Goal: Feedback & Contribution: Leave review/rating

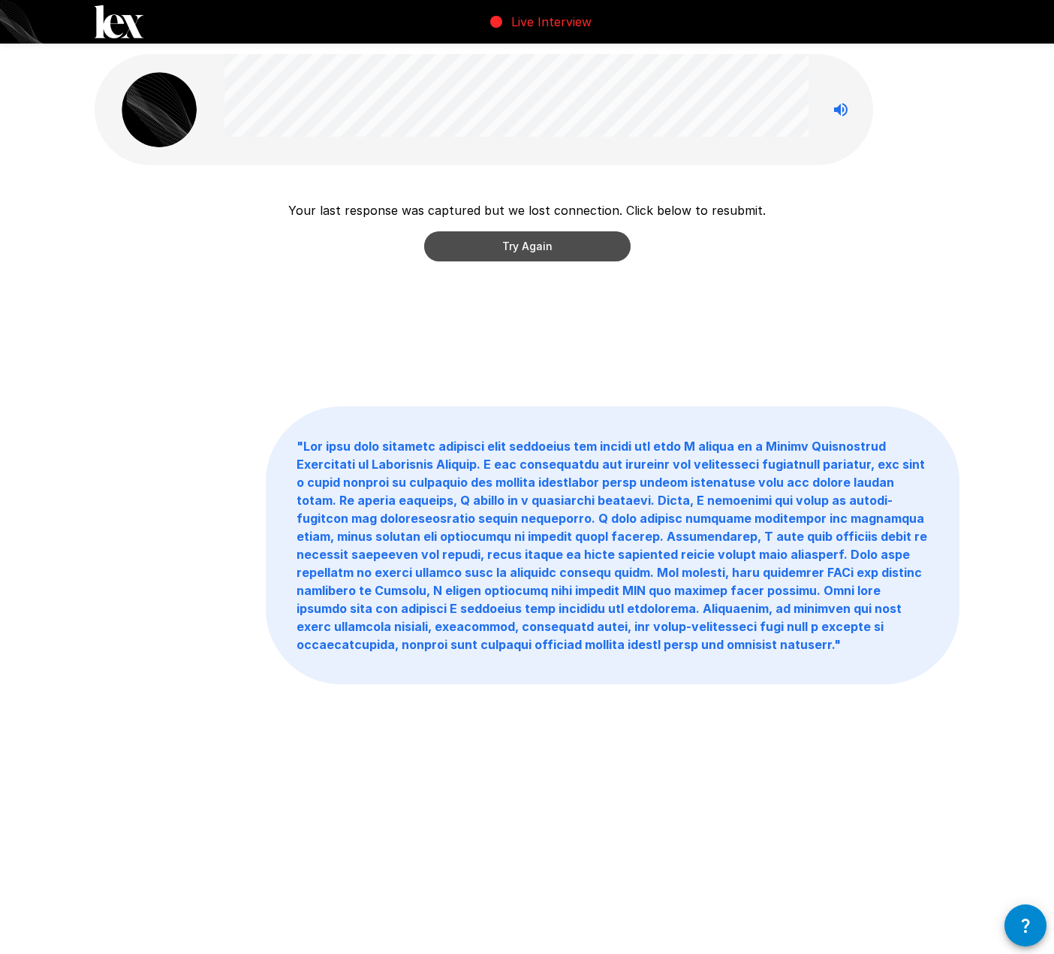
click at [522, 249] on button "Try Again" at bounding box center [527, 246] width 206 height 30
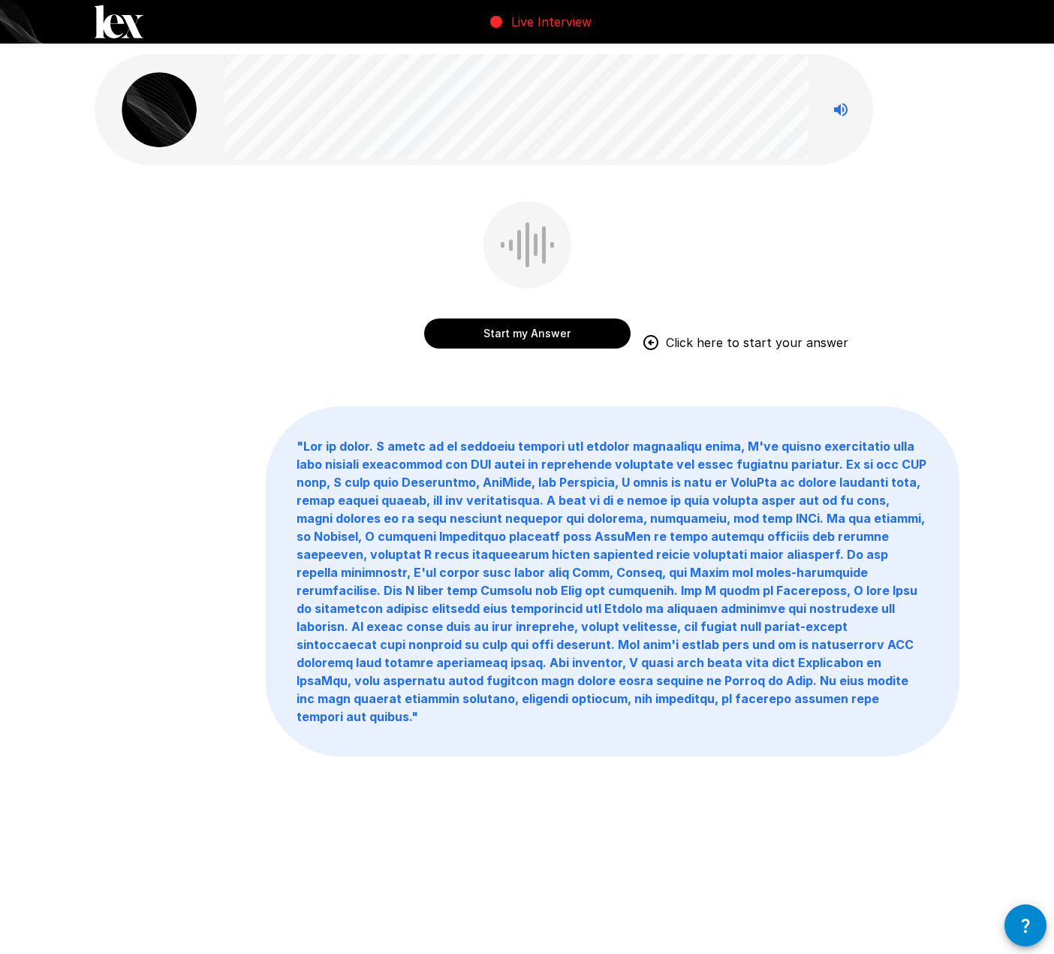
click at [505, 333] on button "Start my Answer" at bounding box center [527, 333] width 206 height 30
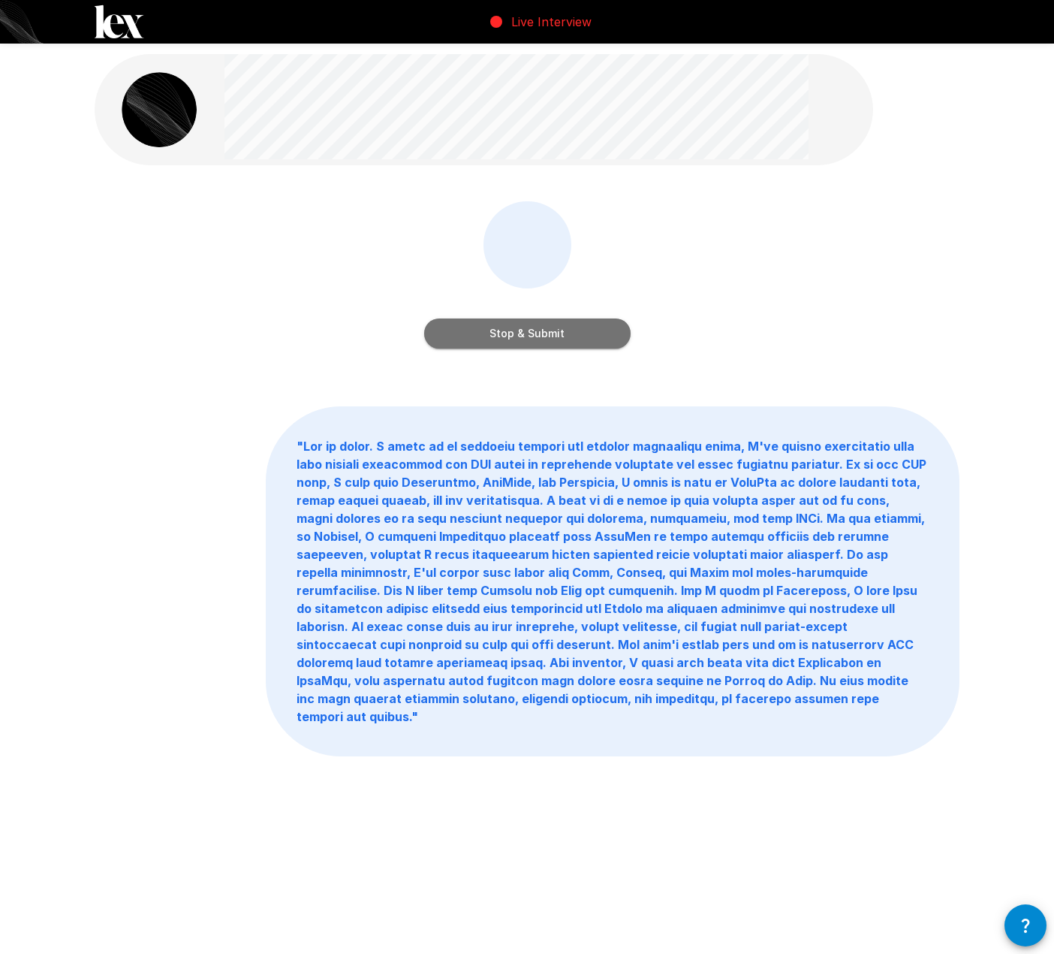
click at [569, 329] on button "Stop & Submit" at bounding box center [527, 333] width 206 height 30
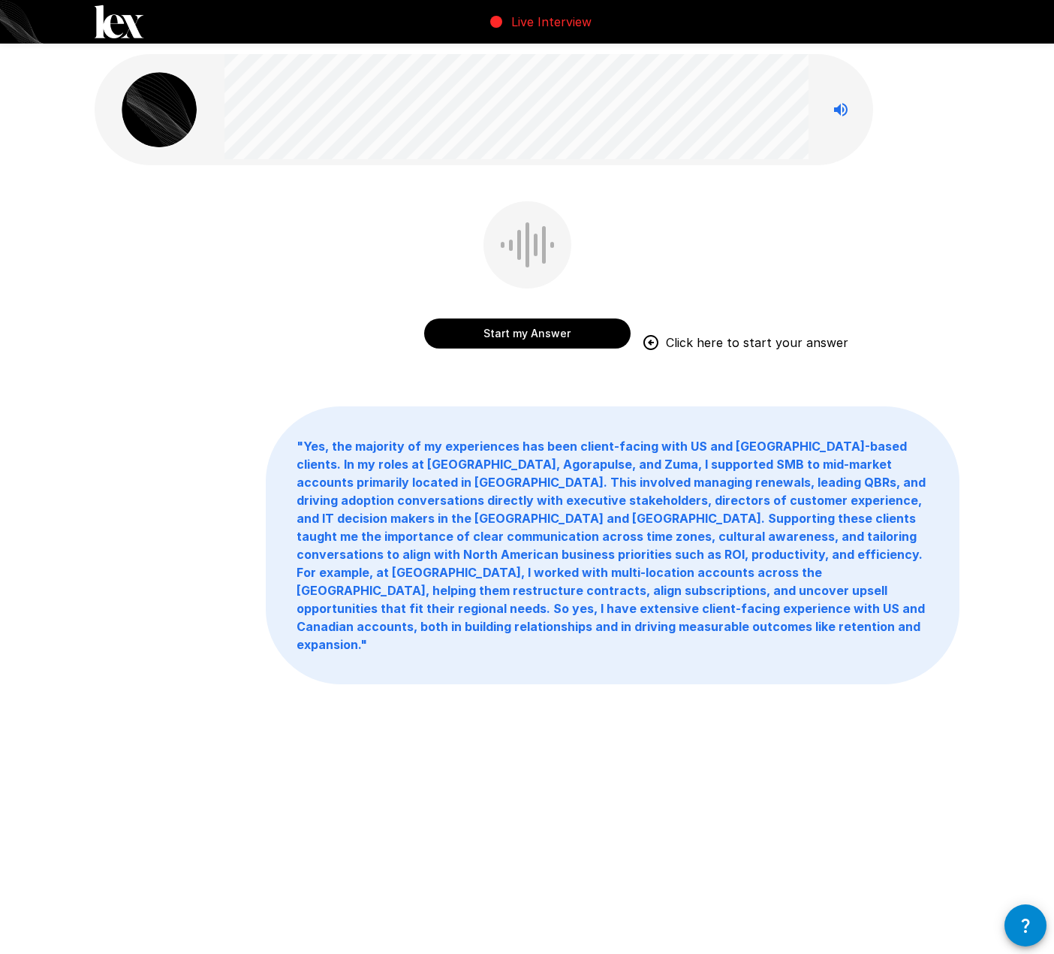
click at [511, 332] on button "Start my Answer" at bounding box center [527, 333] width 206 height 30
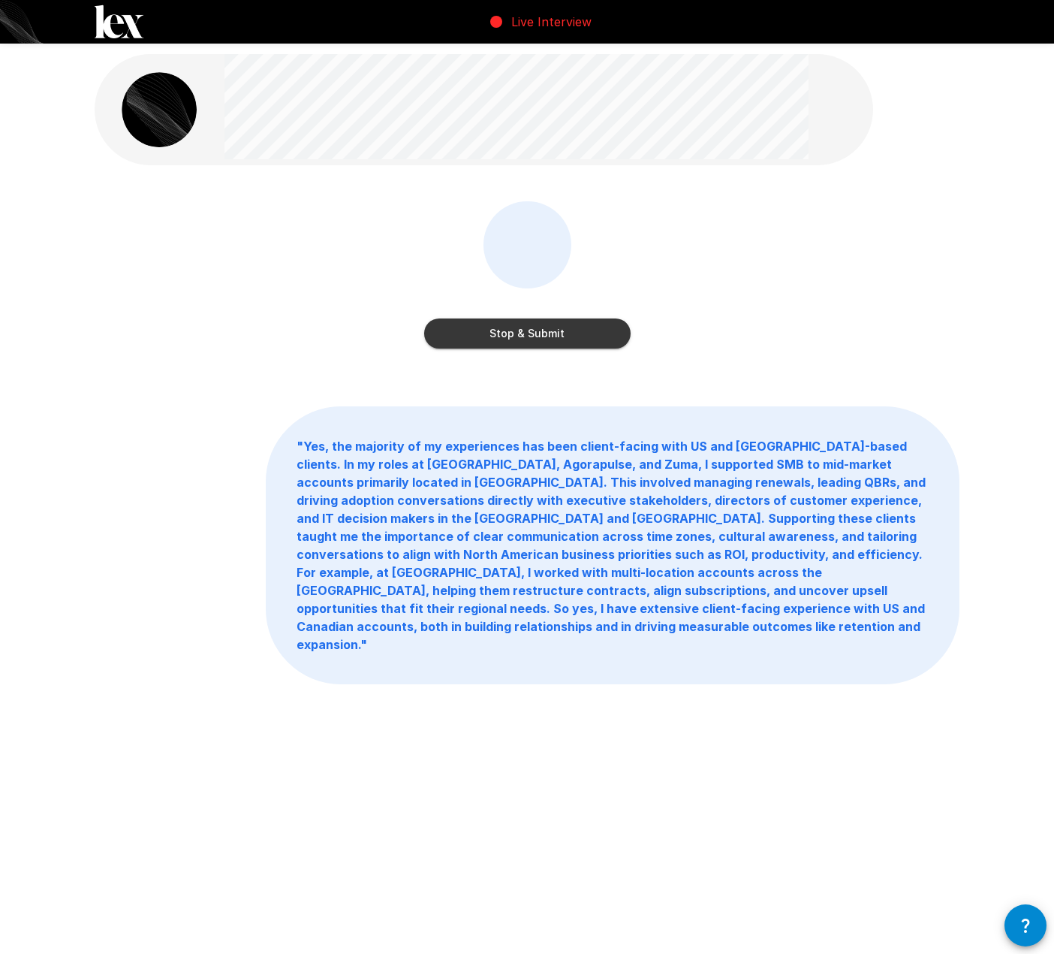
click at [475, 332] on button "Stop & Submit" at bounding box center [527, 333] width 206 height 30
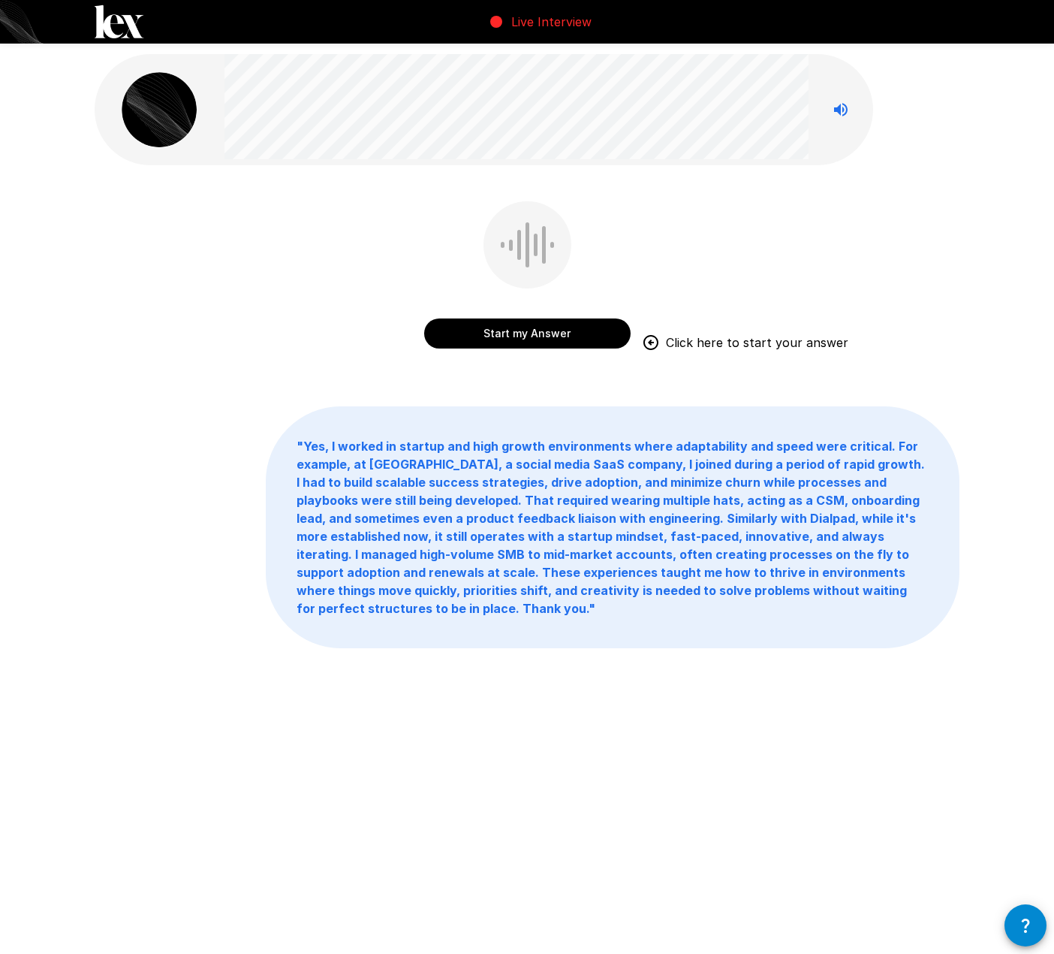
click at [520, 338] on button "Start my Answer" at bounding box center [527, 333] width 206 height 30
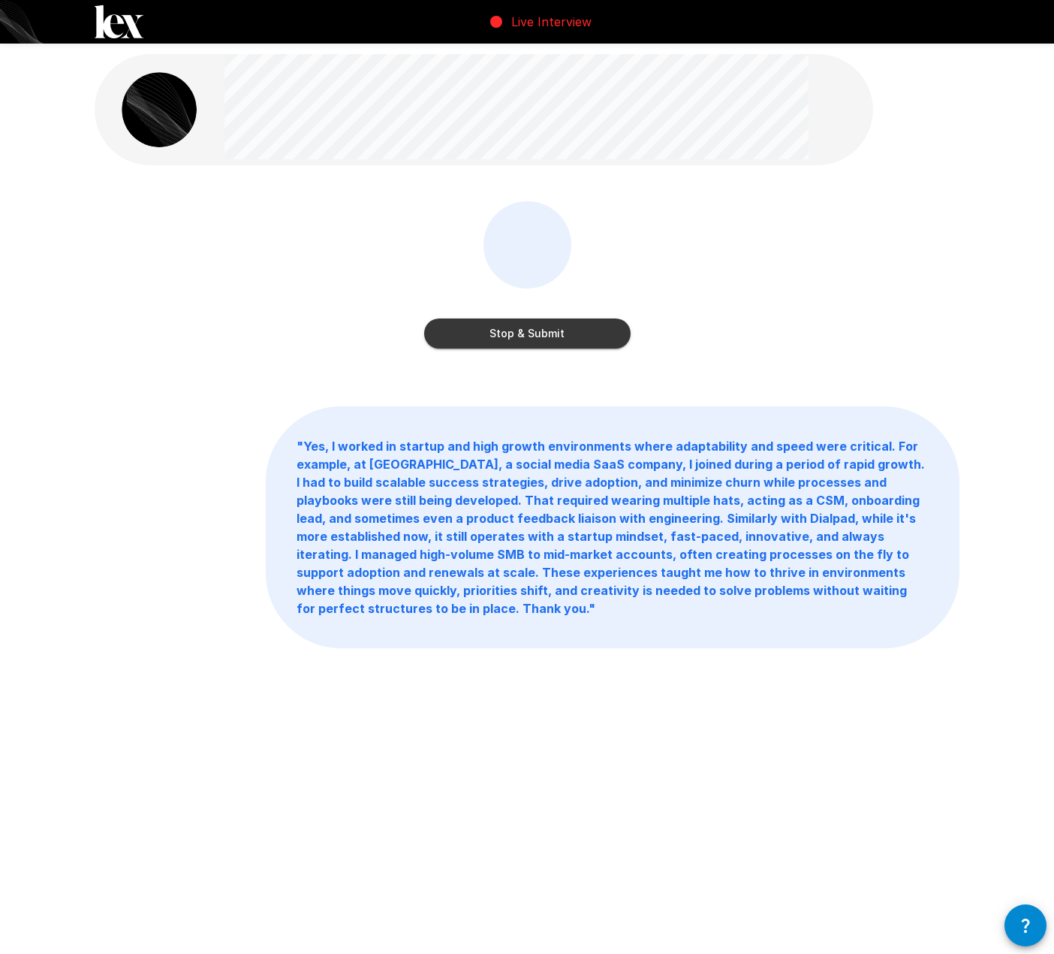
click at [539, 323] on button "Stop & Submit" at bounding box center [527, 333] width 206 height 30
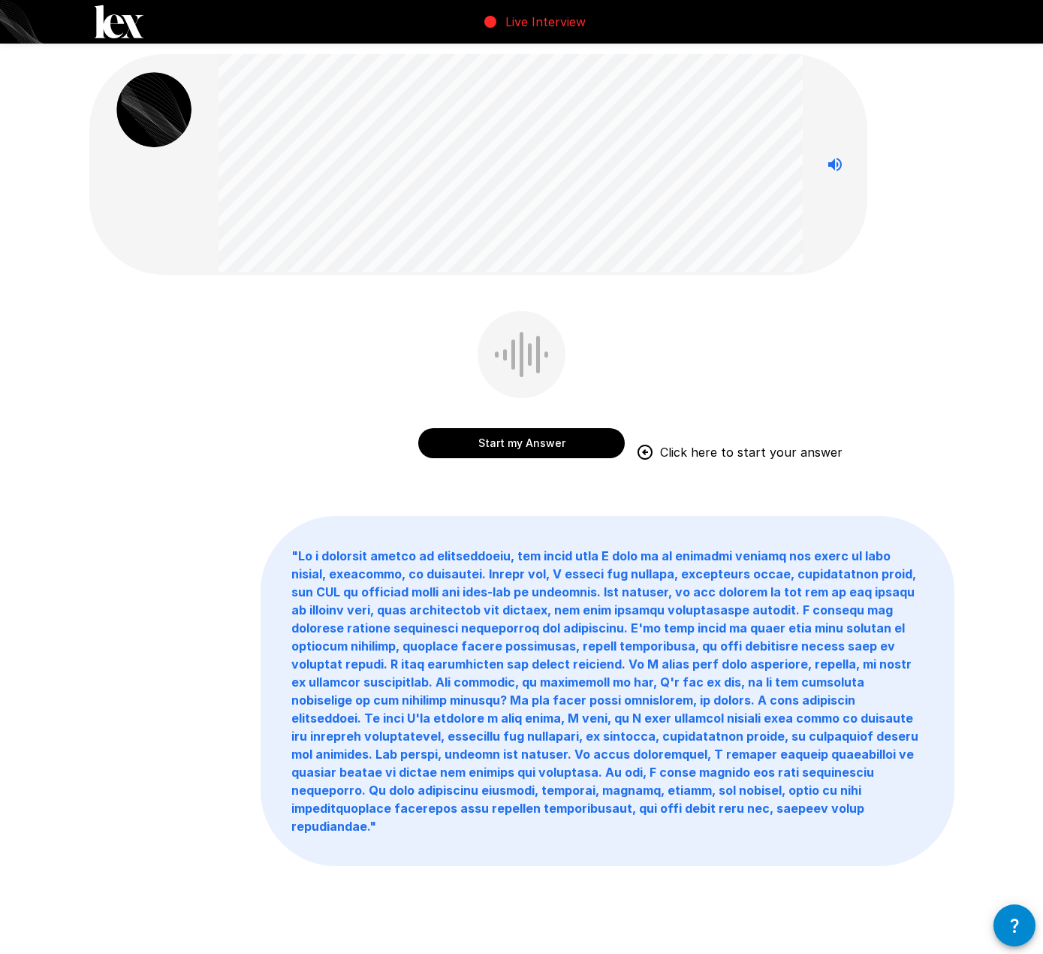
click at [511, 437] on button "Start my Answer" at bounding box center [521, 443] width 206 height 30
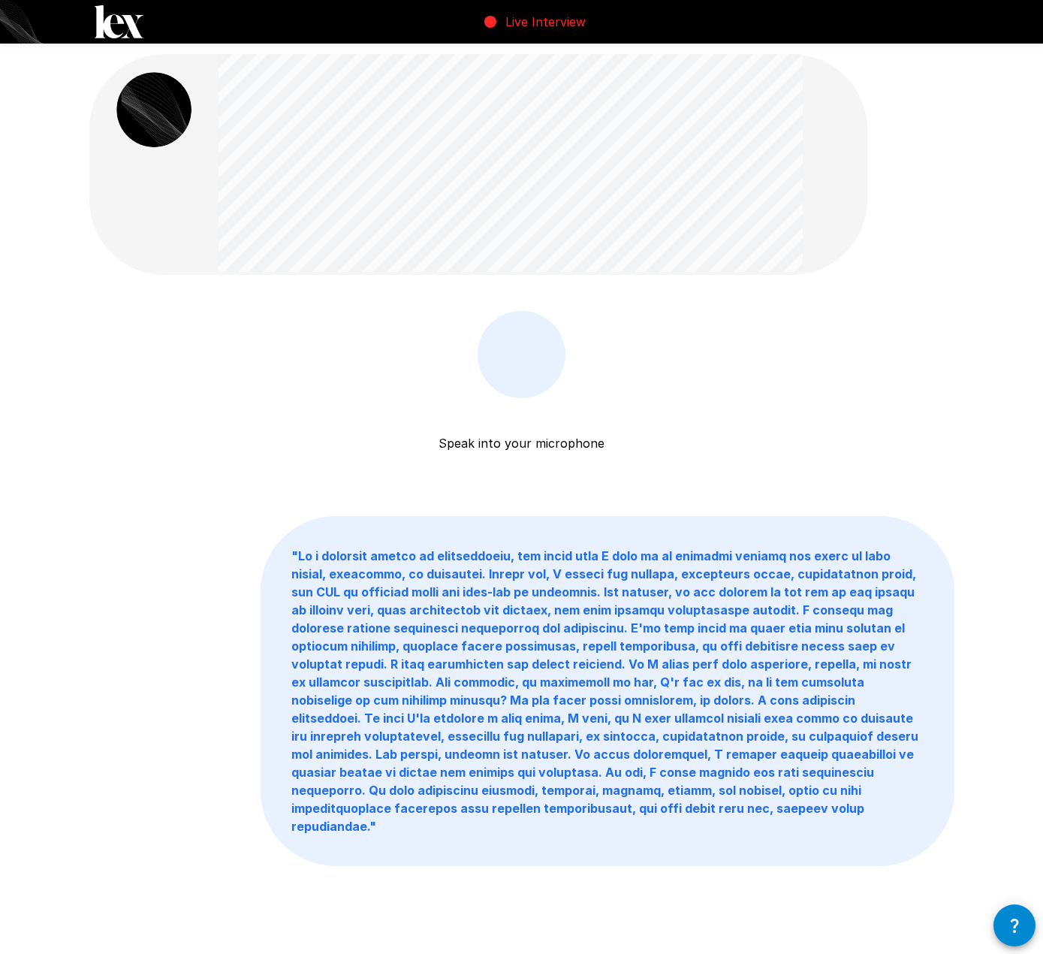
click at [511, 437] on p "Speak into your microphone" at bounding box center [521, 425] width 166 height 54
click at [496, 437] on button "Stop & Submit" at bounding box center [521, 443] width 206 height 30
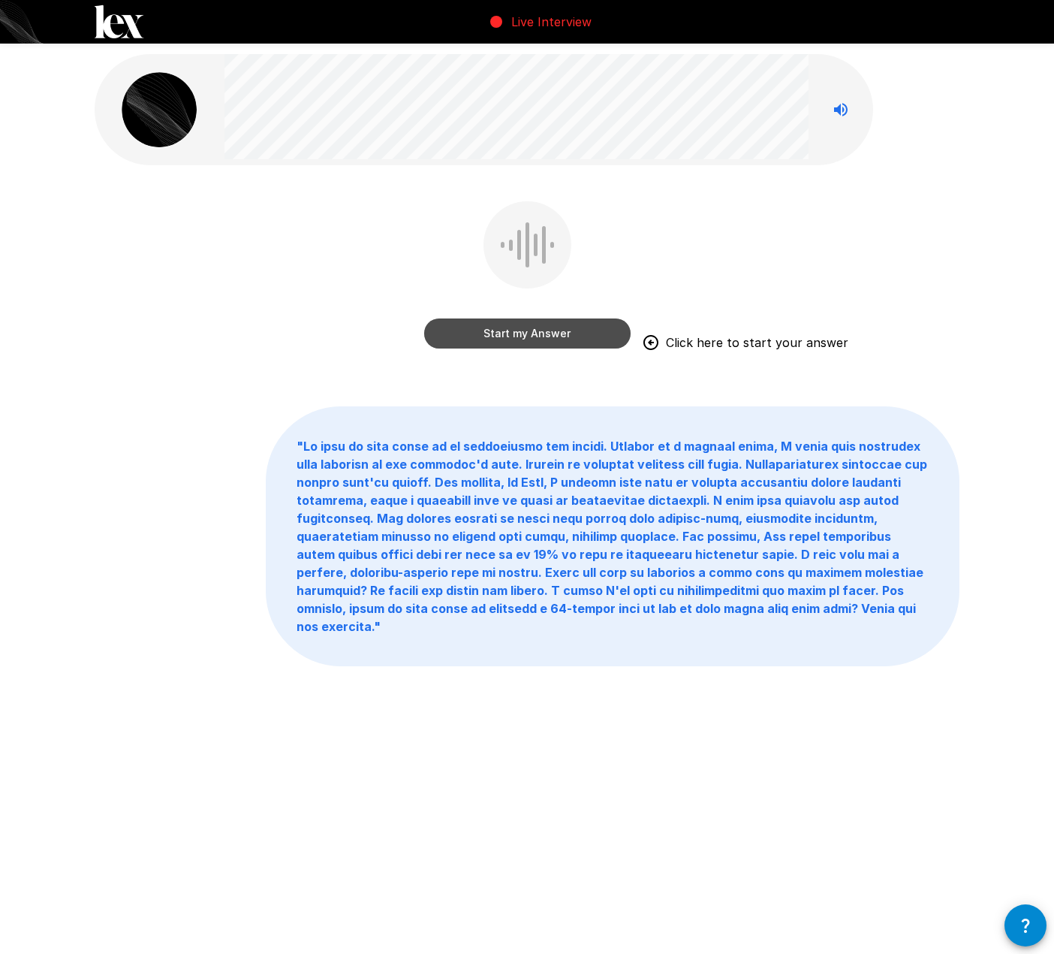
click at [518, 334] on button "Start my Answer" at bounding box center [527, 333] width 206 height 30
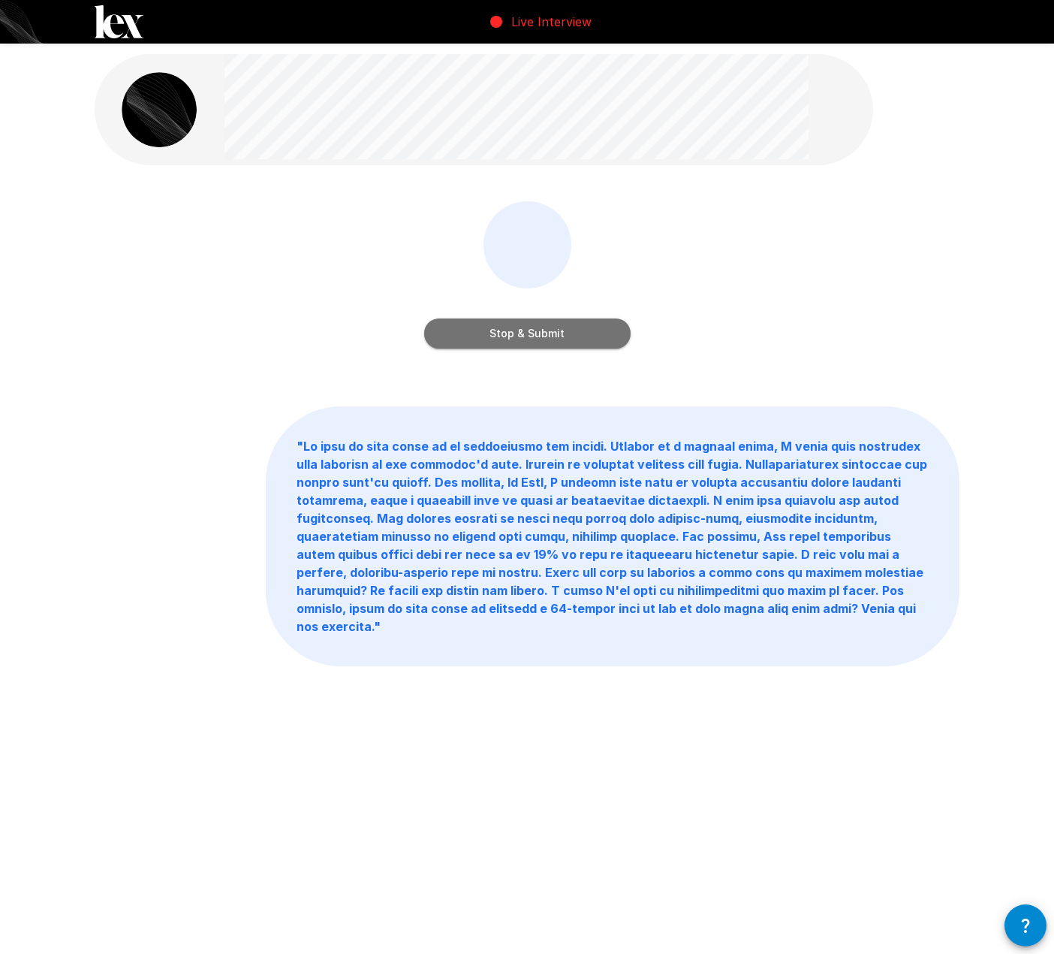
click at [541, 345] on button "Stop & Submit" at bounding box center [527, 333] width 206 height 30
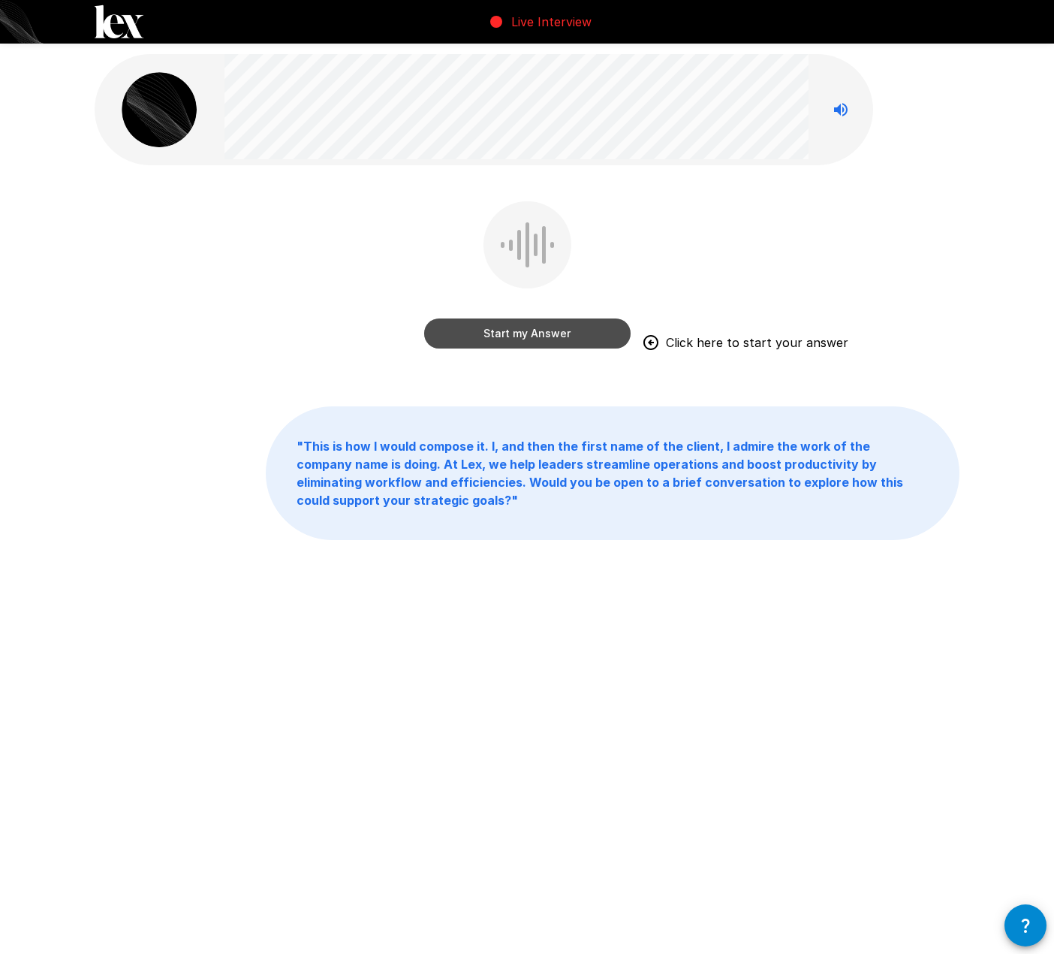
click at [523, 339] on button "Start my Answer" at bounding box center [527, 333] width 206 height 30
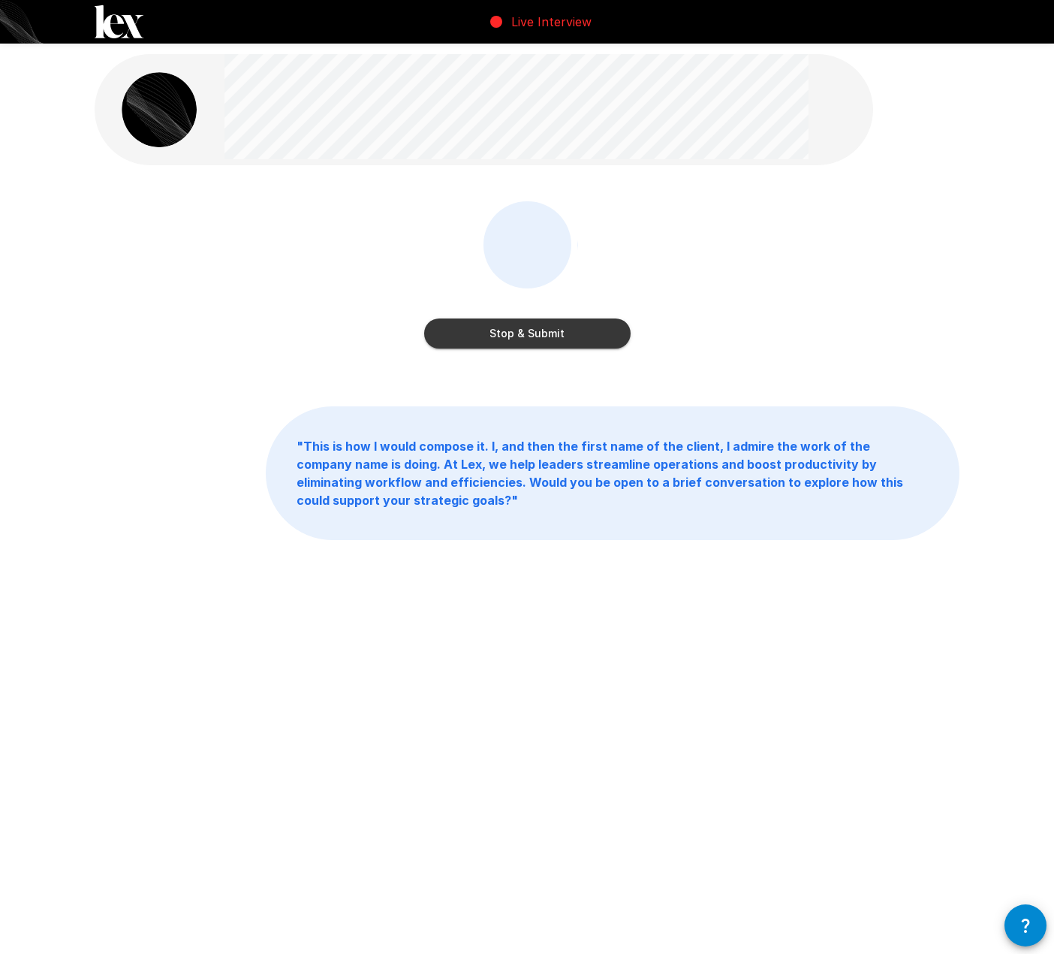
click at [515, 334] on button "Stop & Submit" at bounding box center [527, 333] width 206 height 30
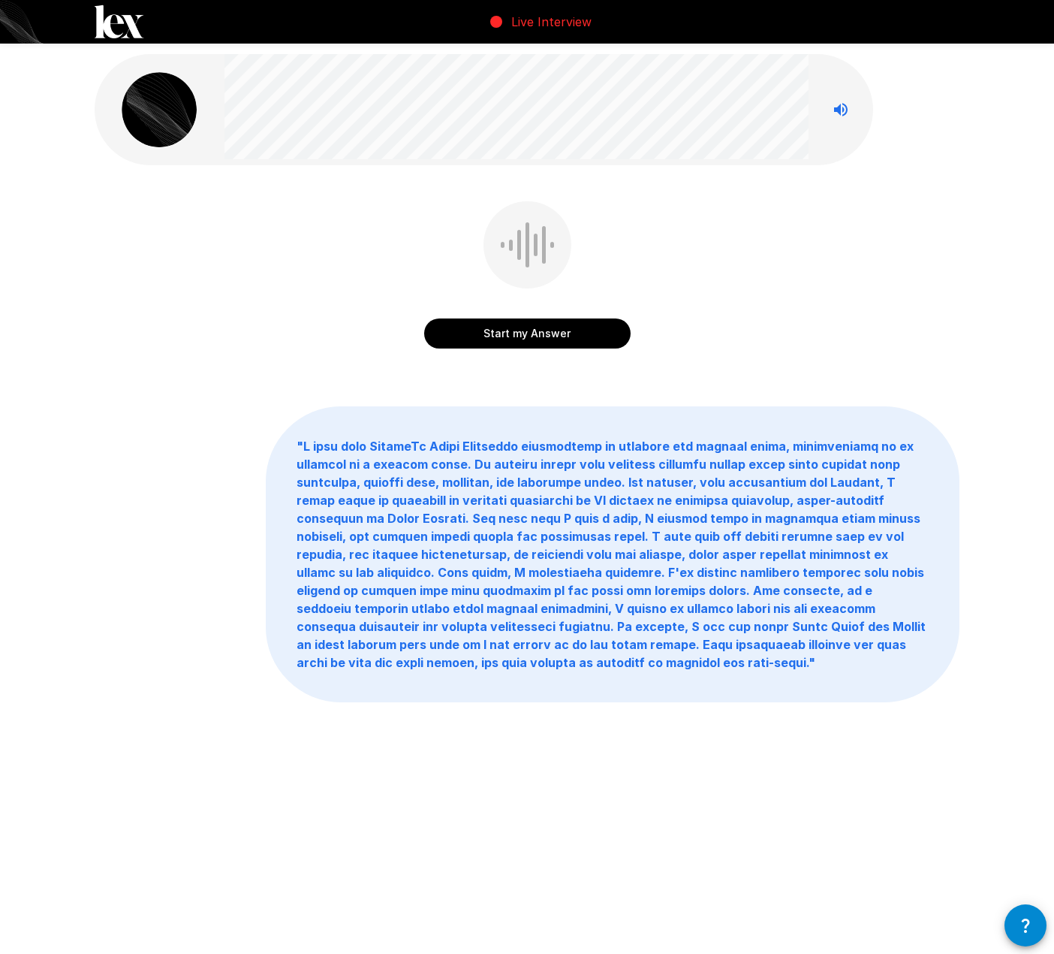
click at [502, 328] on button "Start my Answer" at bounding box center [527, 333] width 206 height 30
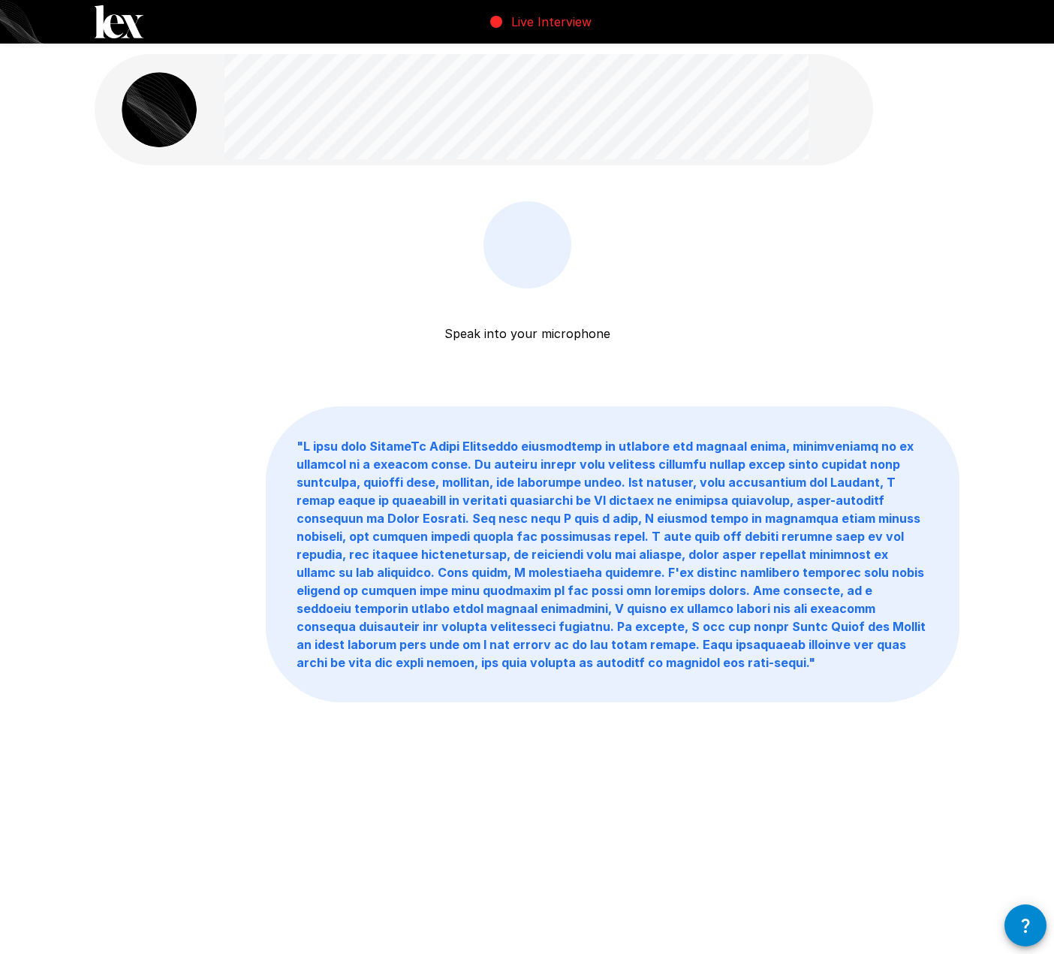
click at [813, 139] on div at bounding box center [484, 109] width 779 height 111
click at [513, 336] on button "Stop & Submit" at bounding box center [527, 333] width 206 height 30
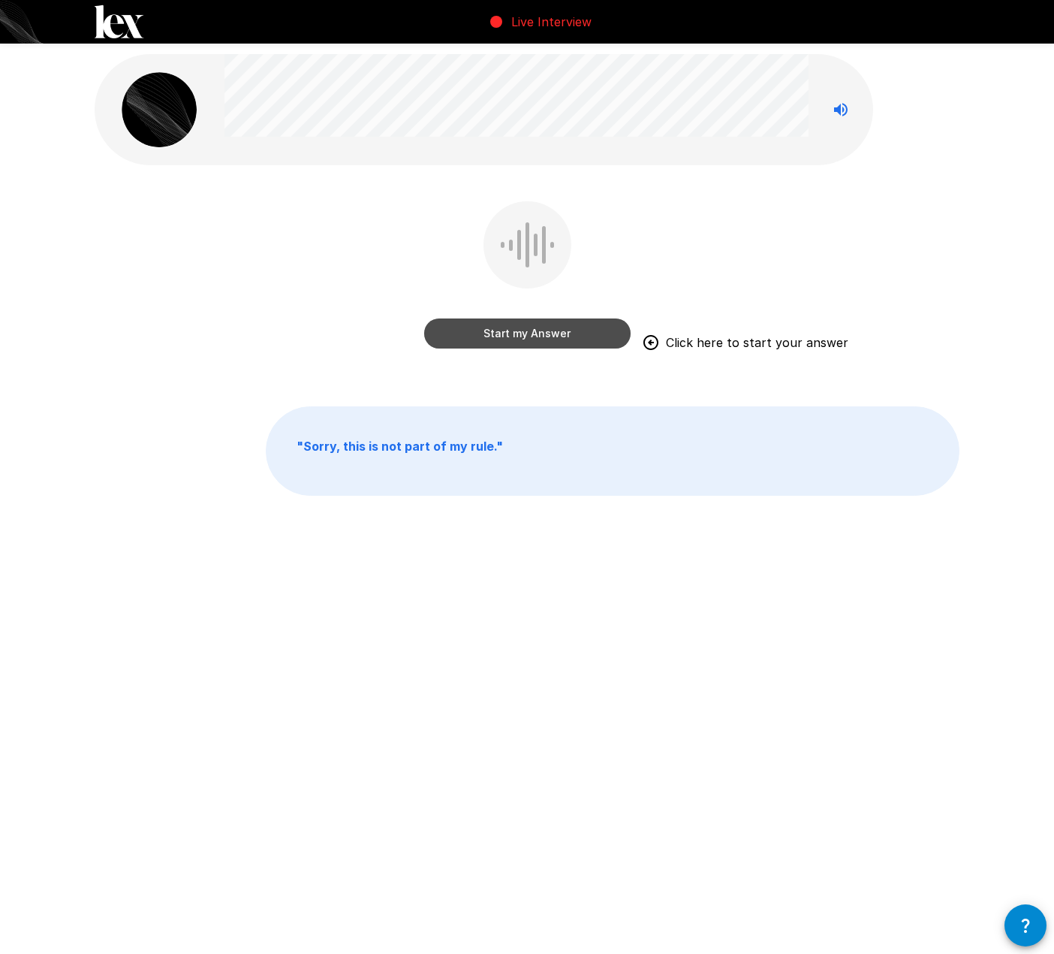
click at [499, 333] on button "Start my Answer" at bounding box center [527, 333] width 206 height 30
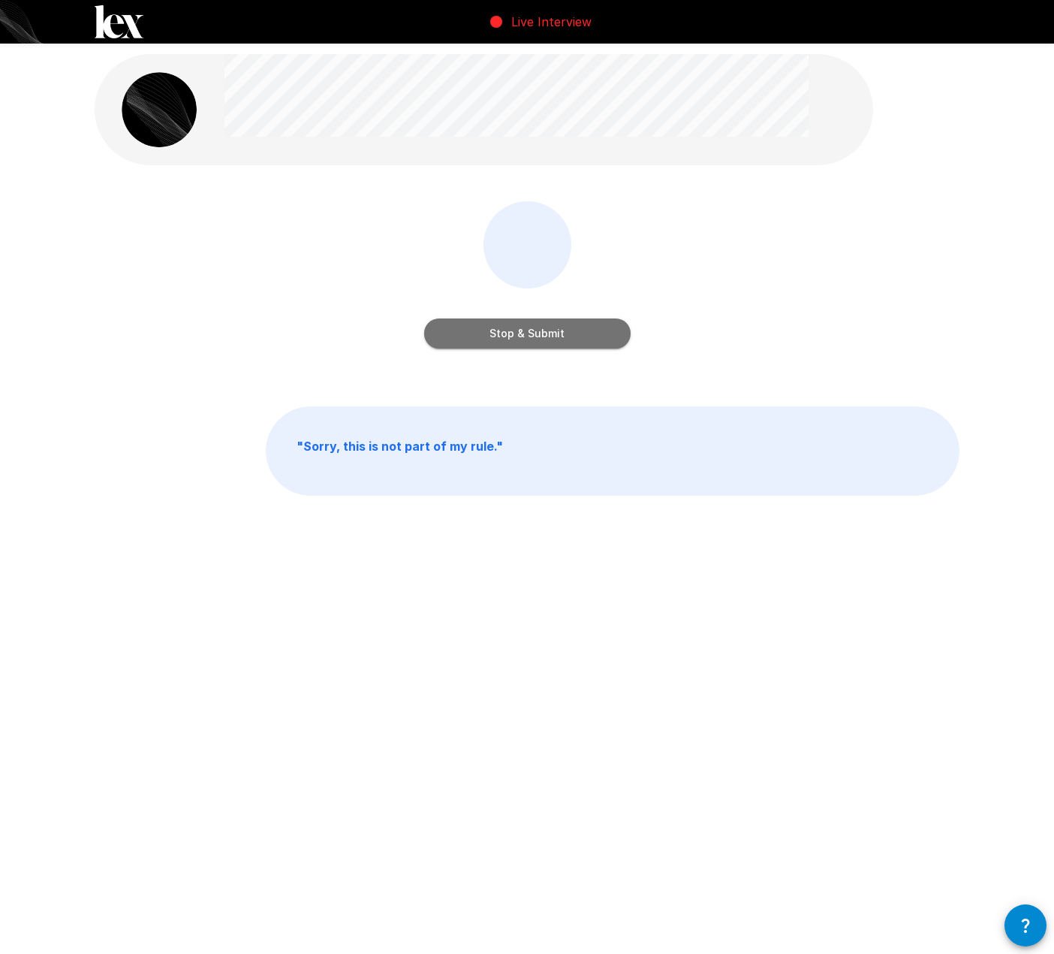
click at [522, 319] on button "Stop & Submit" at bounding box center [527, 333] width 206 height 30
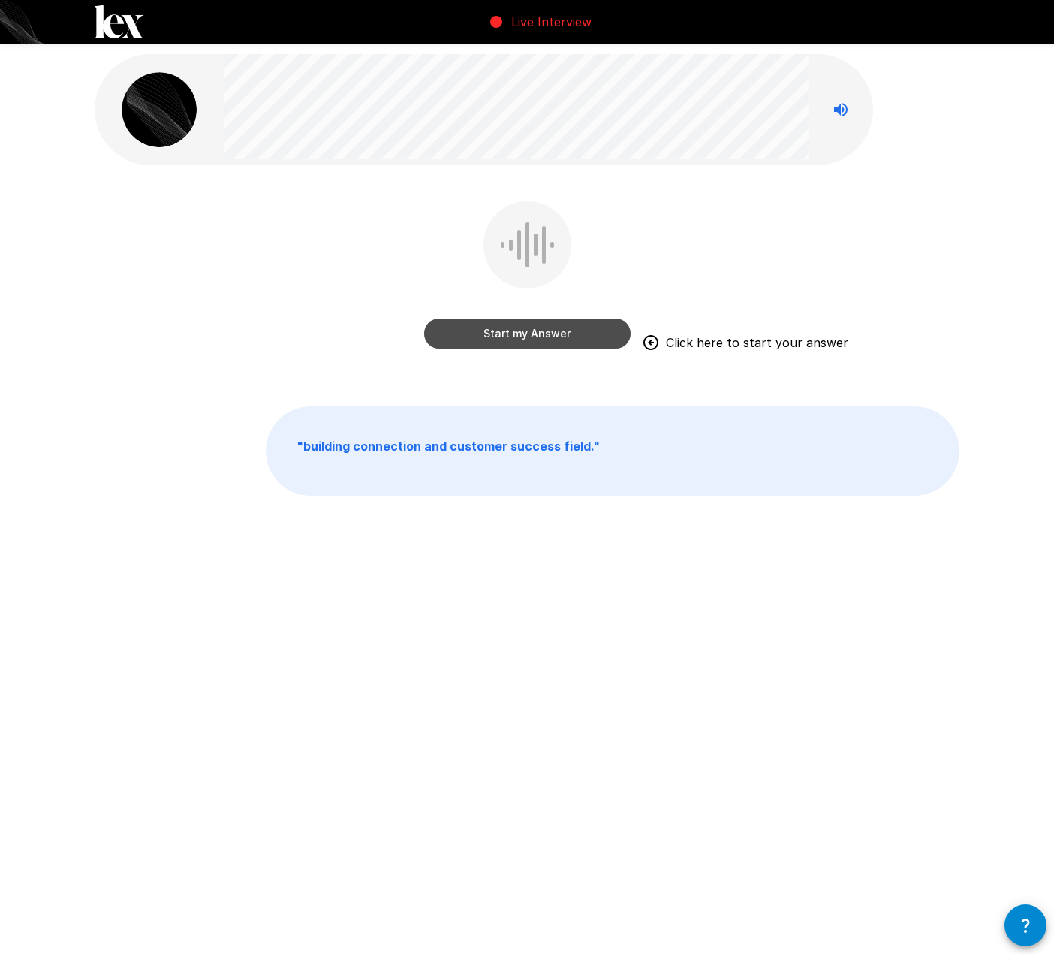
click at [501, 340] on button "Start my Answer" at bounding box center [527, 333] width 206 height 30
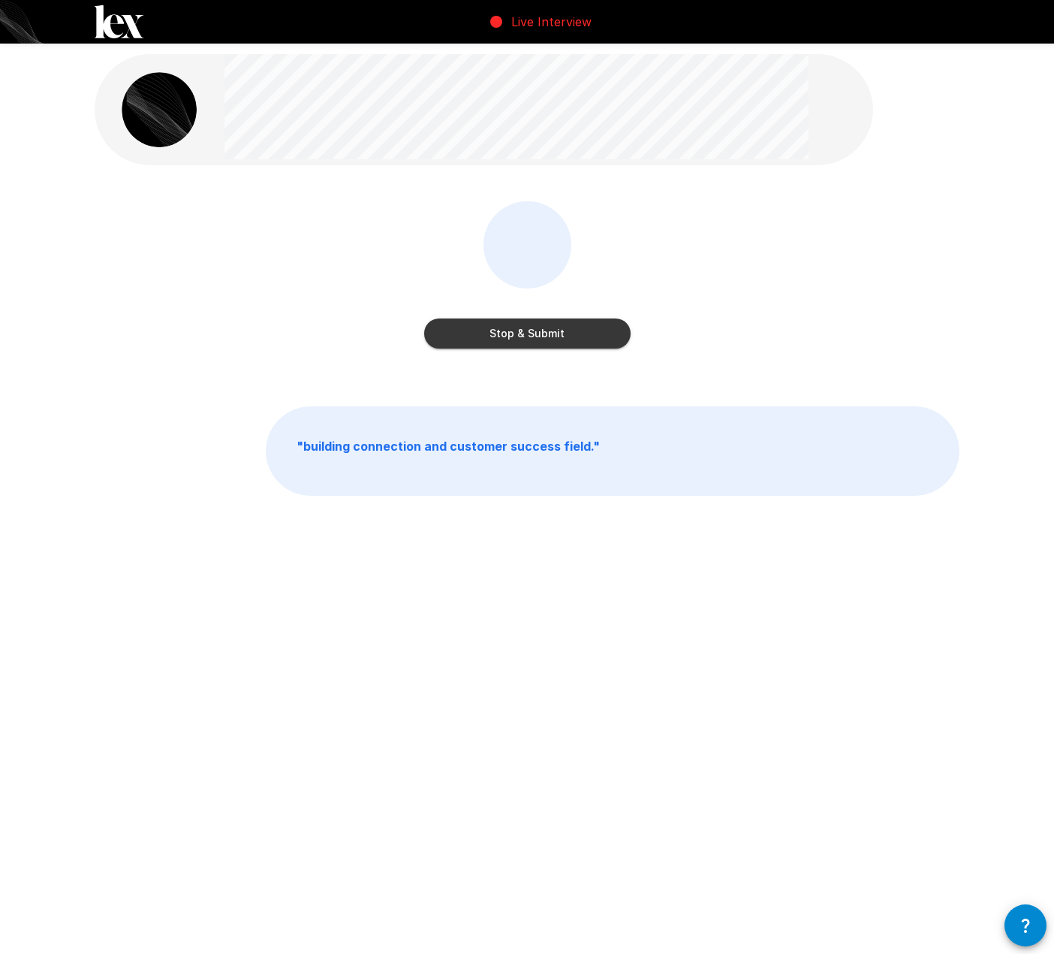
click at [486, 331] on button "Stop & Submit" at bounding box center [527, 333] width 206 height 30
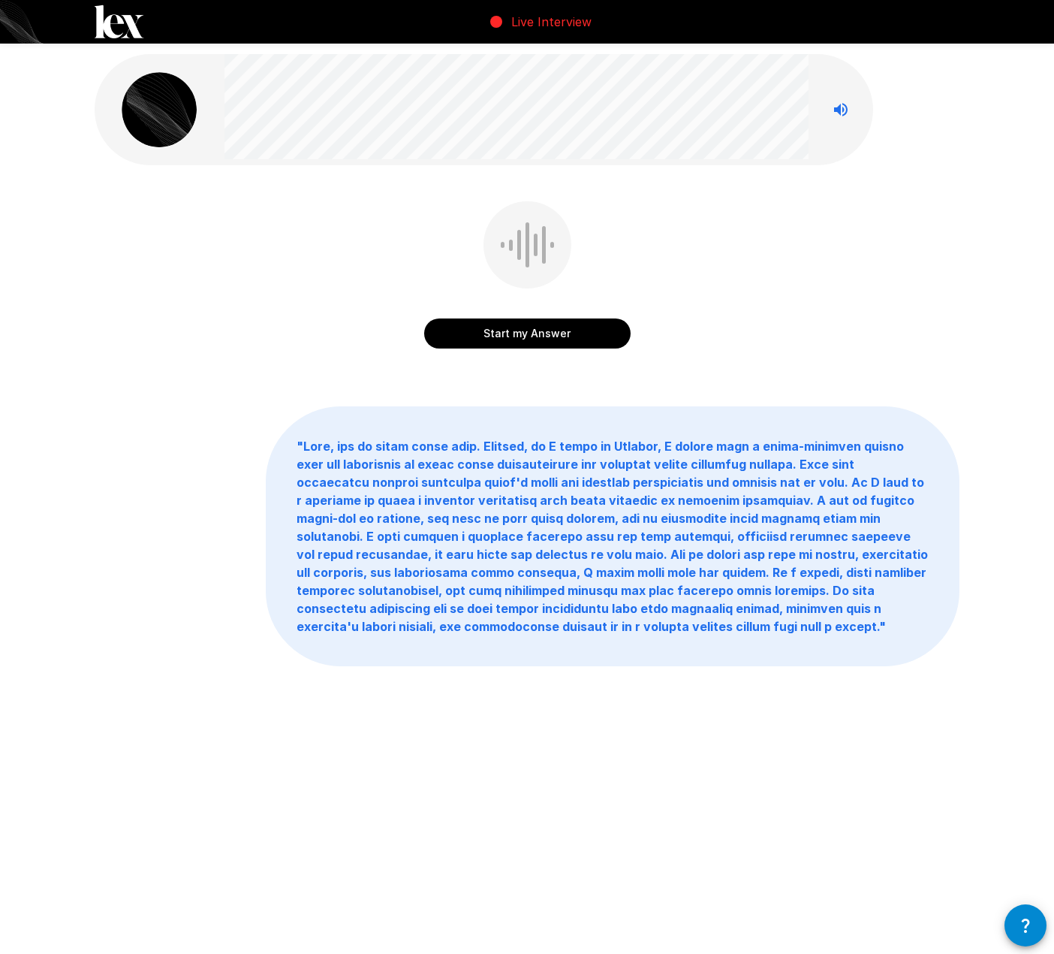
click at [530, 333] on button "Start my Answer" at bounding box center [527, 333] width 206 height 30
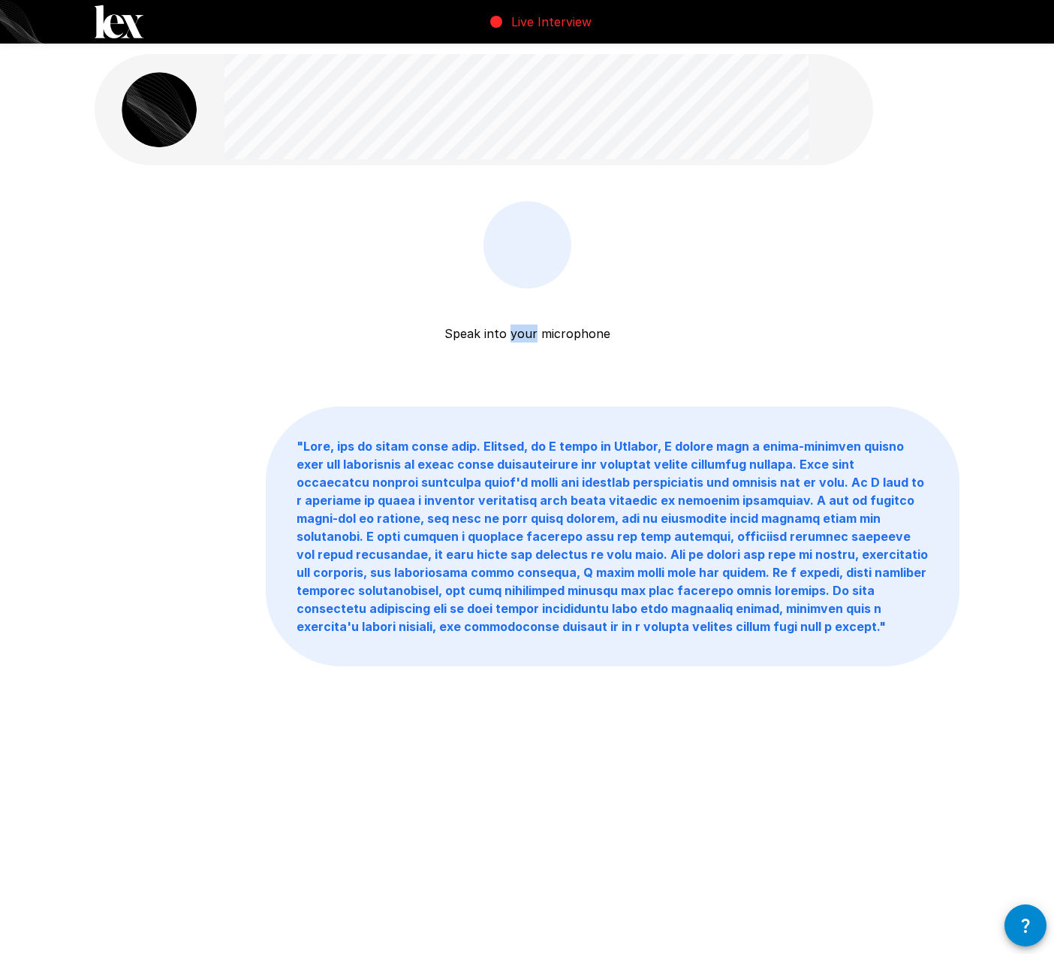
click at [530, 333] on p "Speak into your microphone" at bounding box center [527, 315] width 166 height 54
click at [475, 332] on button "Stop & Submit" at bounding box center [527, 333] width 206 height 30
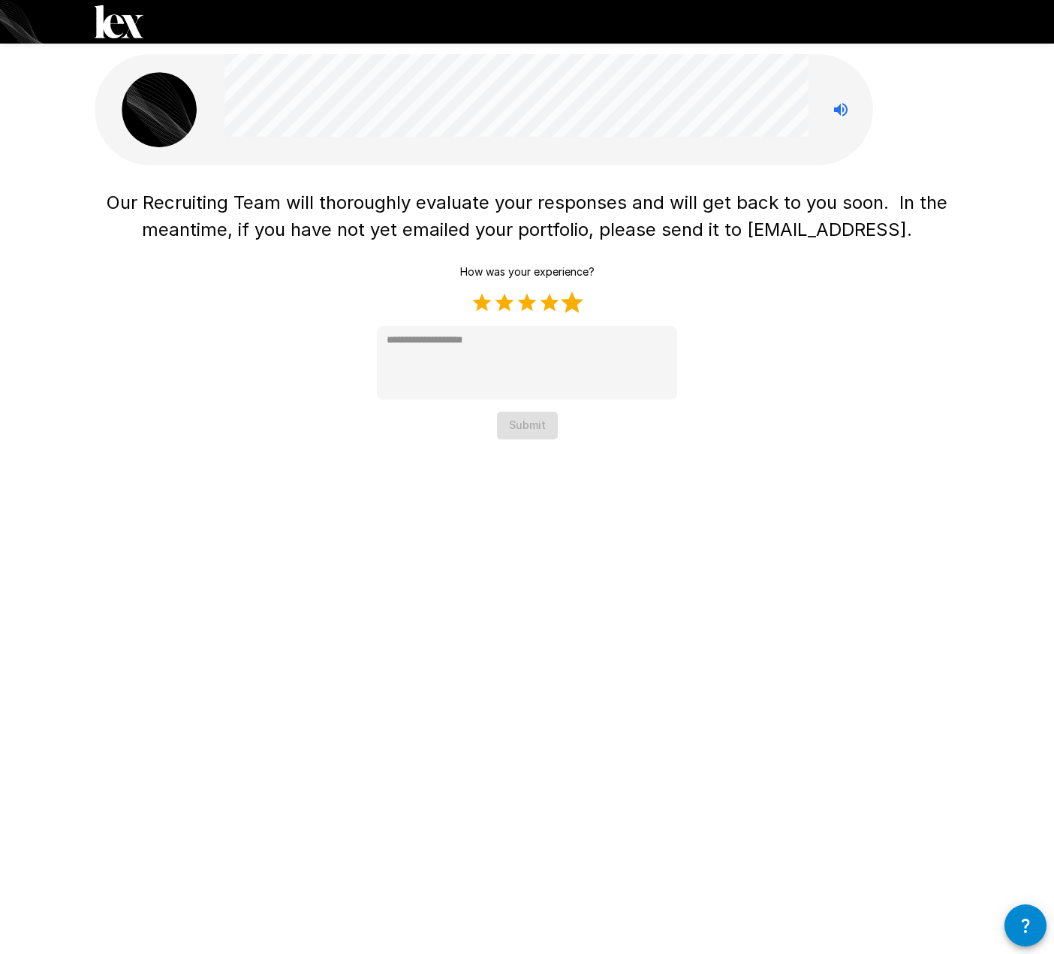
click at [573, 306] on label "5 Stars" at bounding box center [572, 302] width 23 height 23
type textarea "*"
click at [526, 425] on button "Submit" at bounding box center [527, 425] width 61 height 28
